Goal: Register for event/course

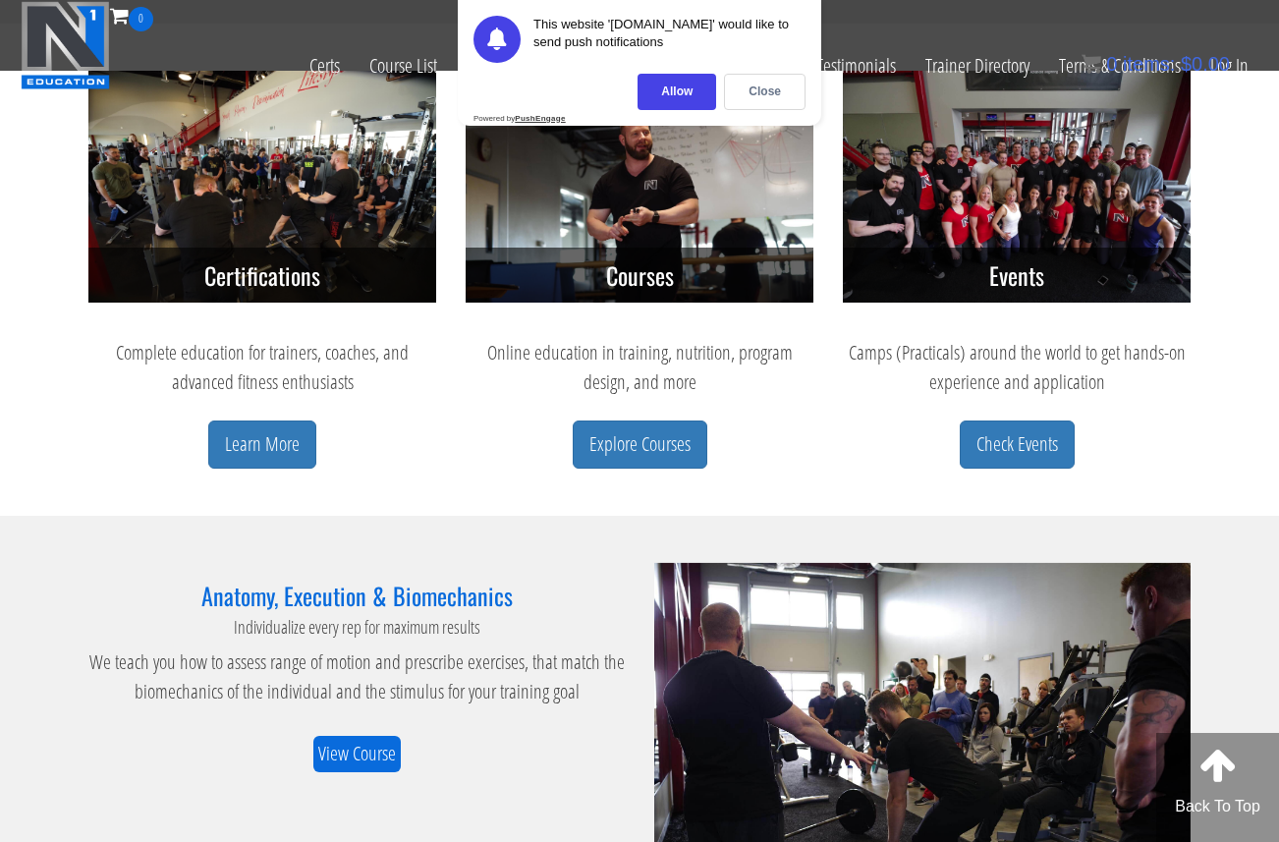
scroll to position [877, 0]
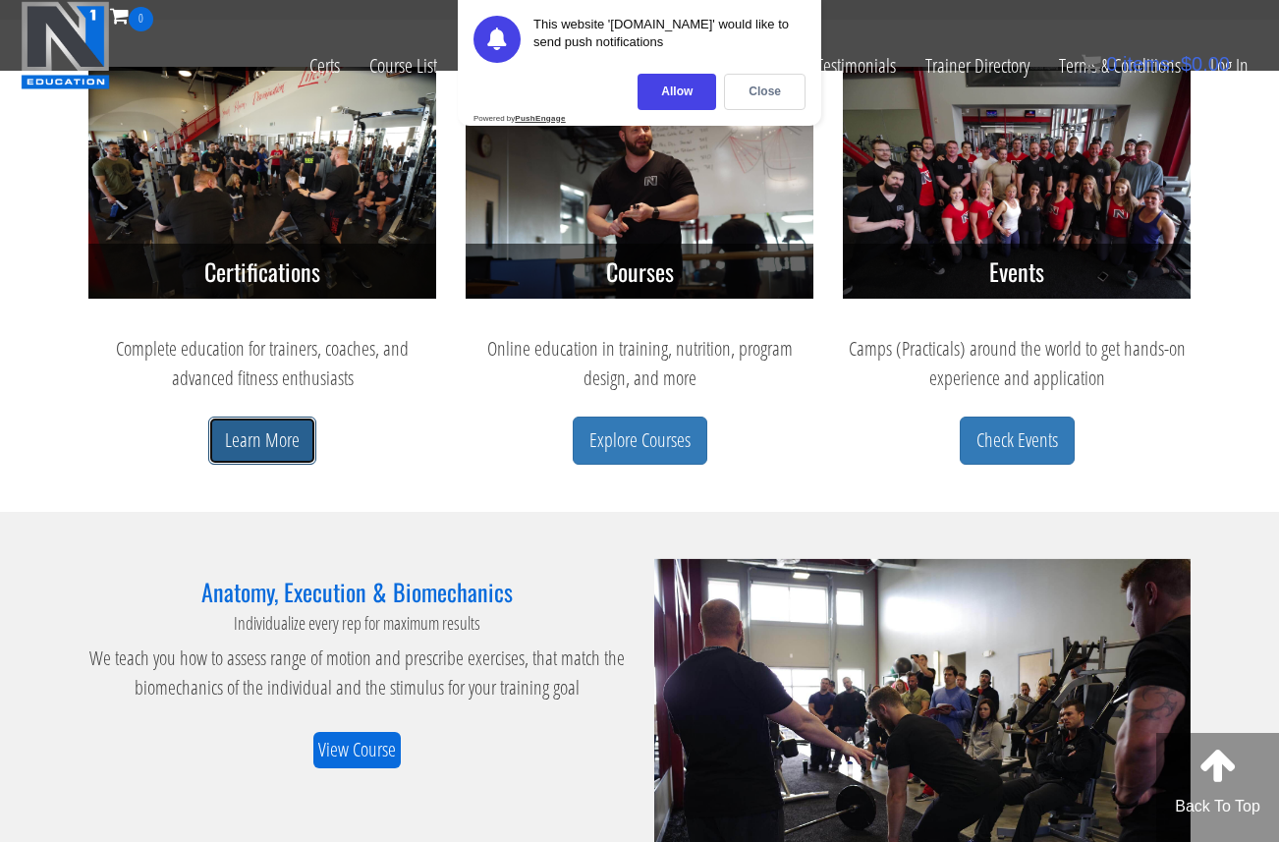
click at [274, 440] on link "Learn More" at bounding box center [262, 441] width 108 height 48
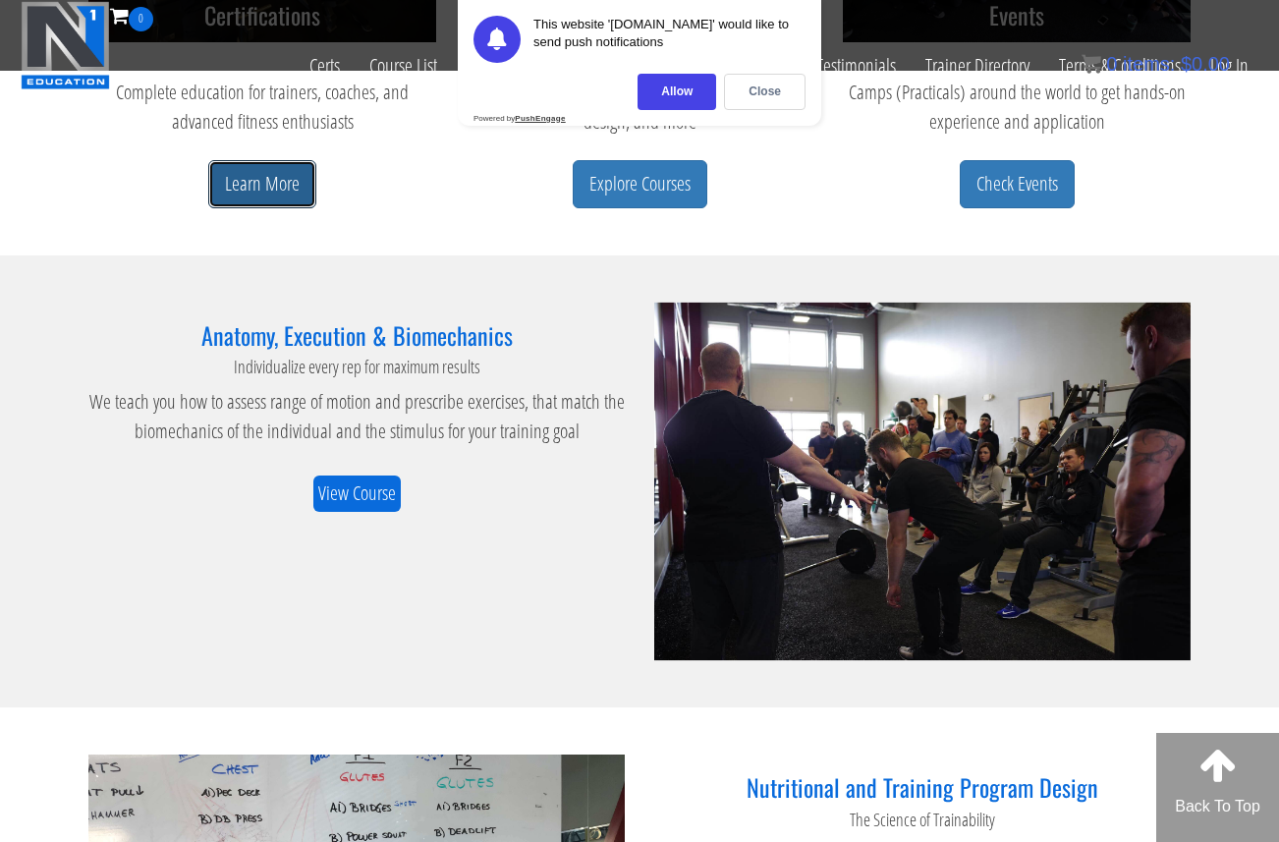
scroll to position [1129, 0]
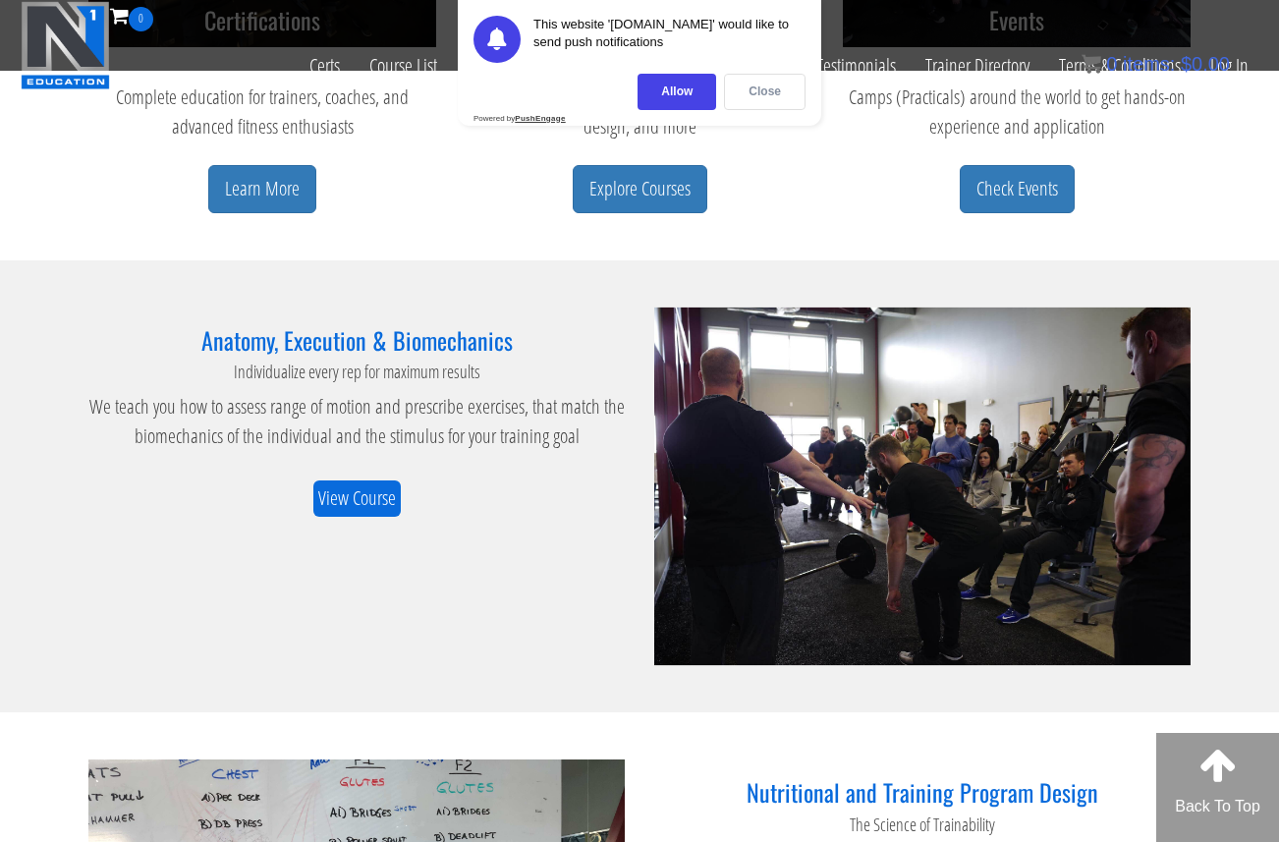
click at [752, 100] on div "Close" at bounding box center [765, 92] width 82 height 36
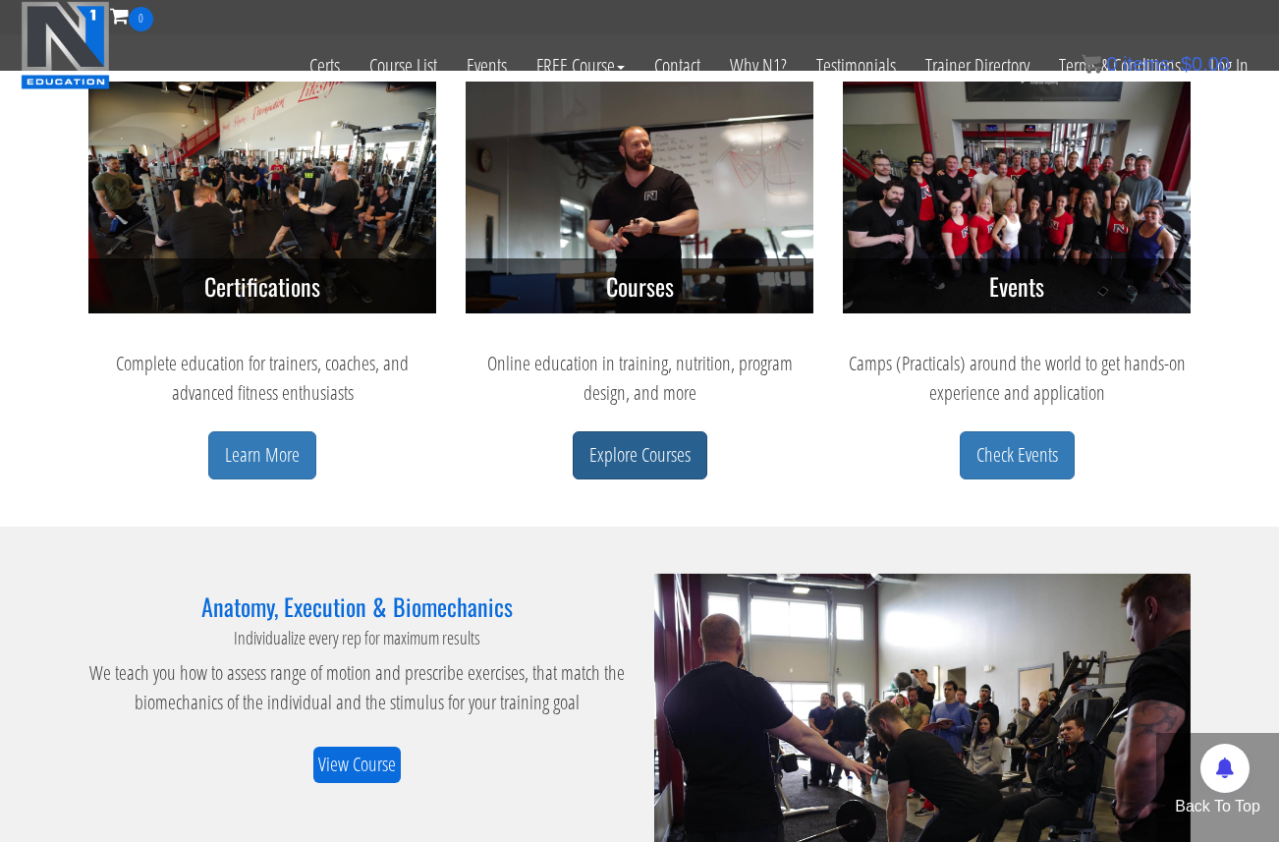
scroll to position [860, 0]
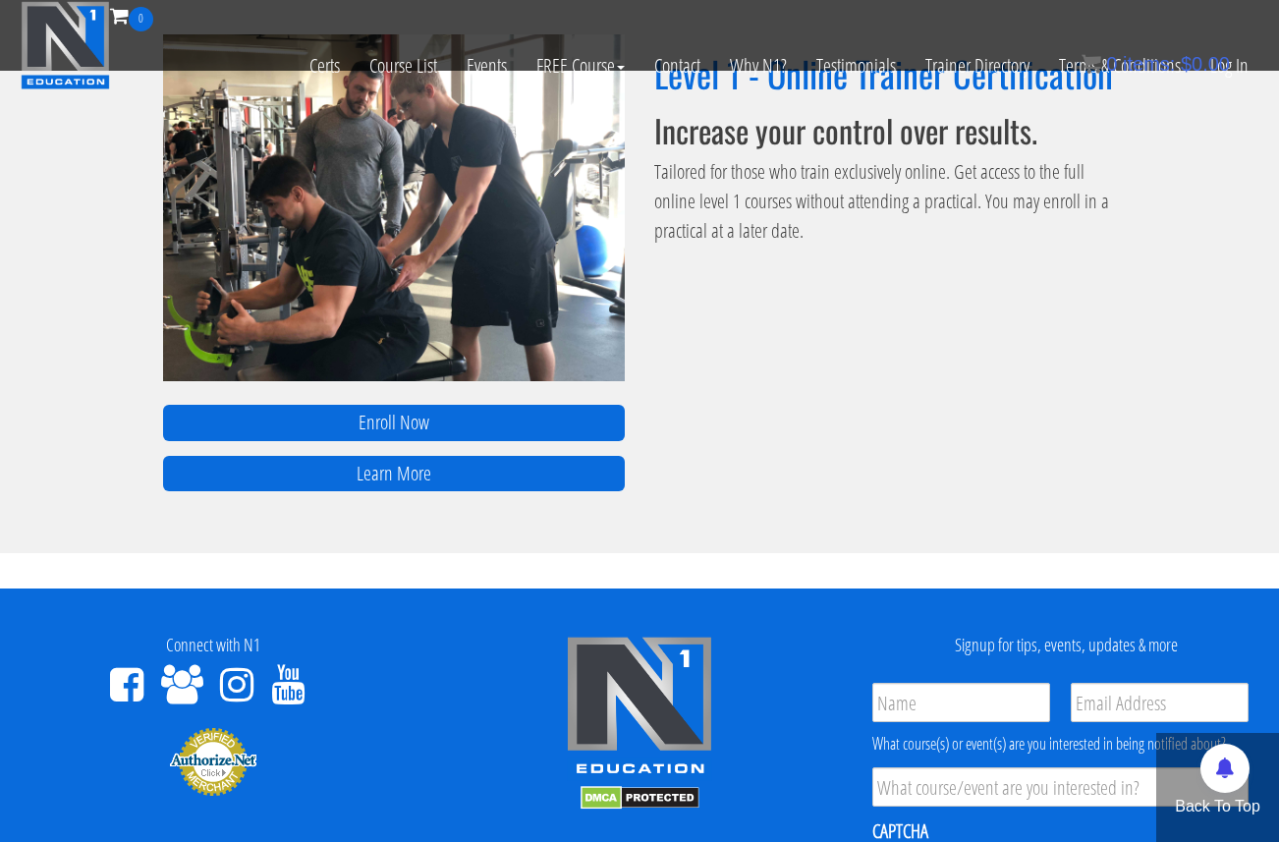
scroll to position [1387, 0]
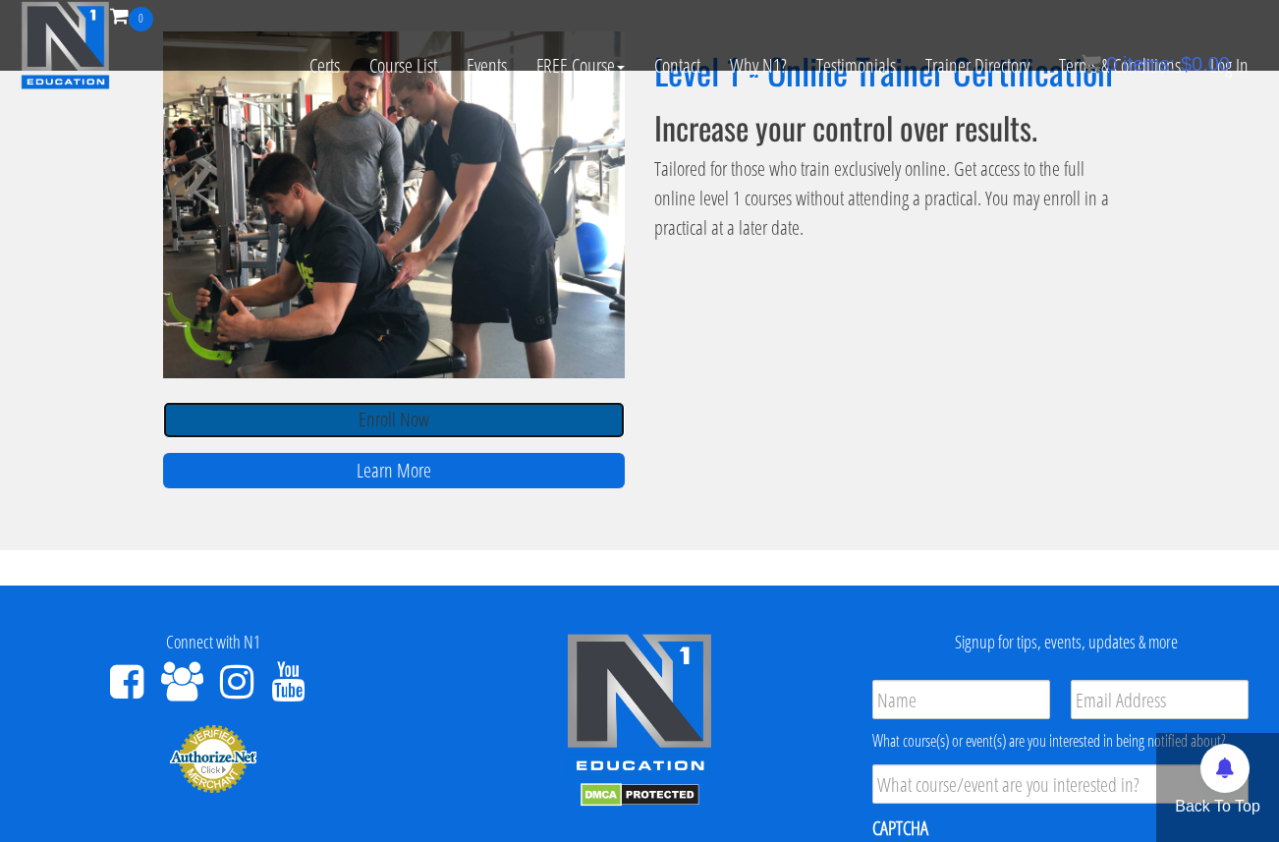
click at [505, 428] on link "Enroll Now" at bounding box center [394, 420] width 462 height 36
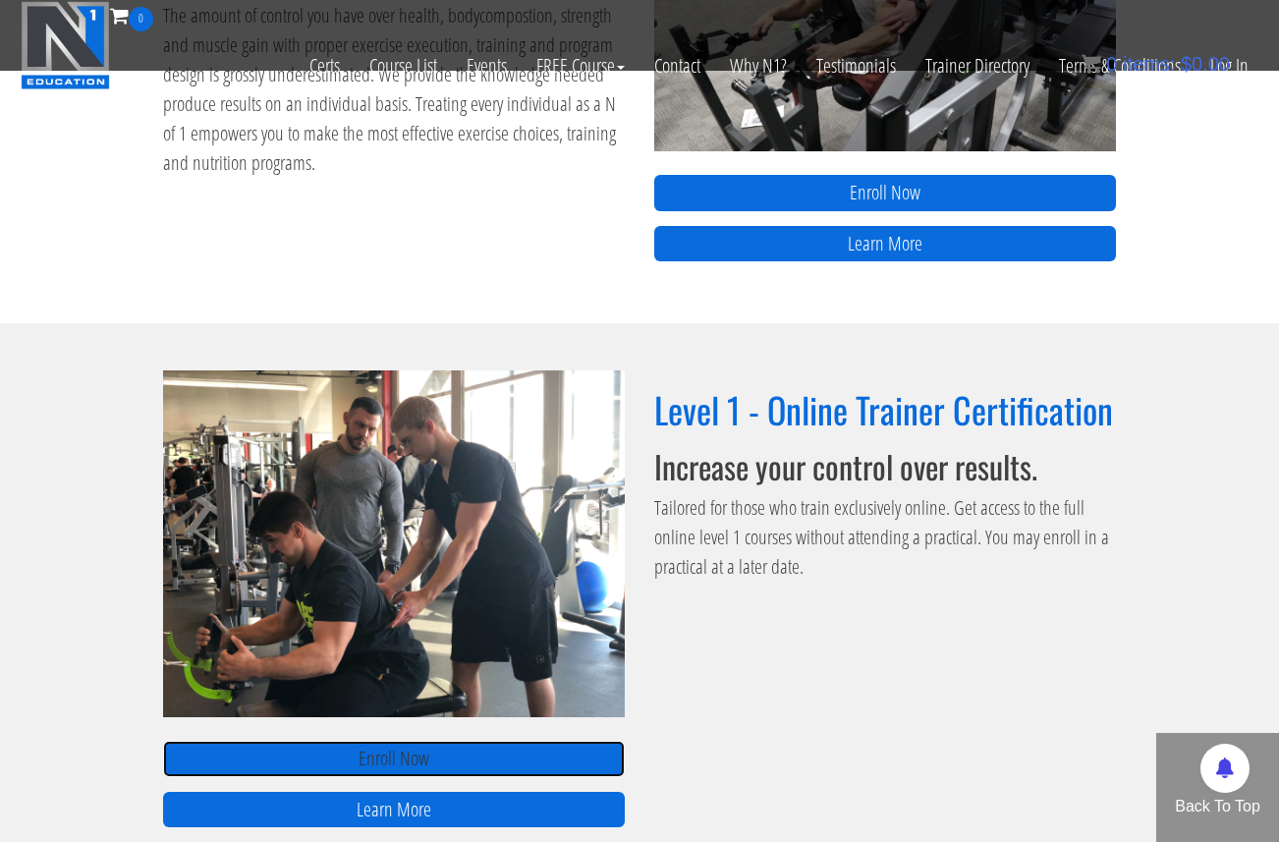
scroll to position [1032, 0]
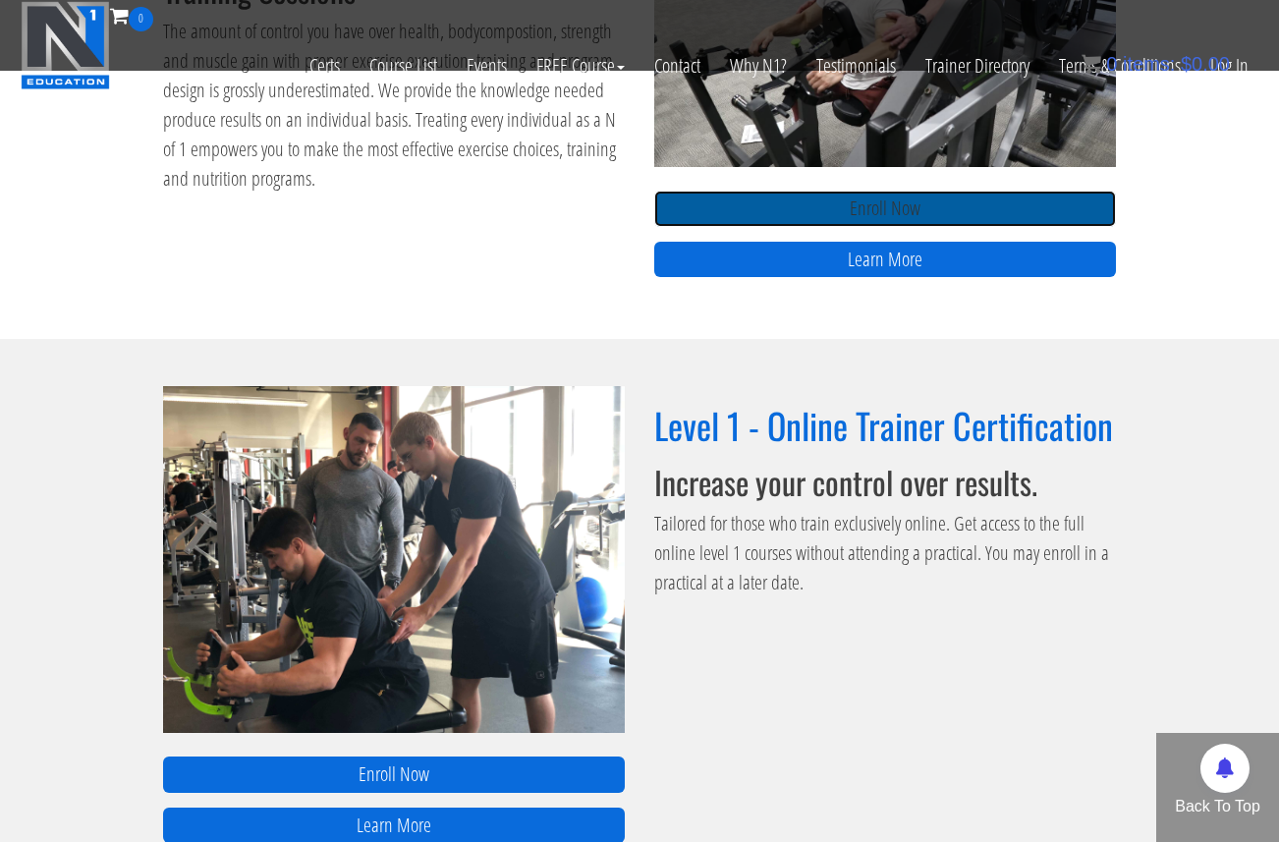
click at [885, 225] on link "Enroll Now" at bounding box center [885, 209] width 462 height 36
click at [763, 205] on link "Enroll Now" at bounding box center [885, 209] width 462 height 36
